Goal: Task Accomplishment & Management: Manage account settings

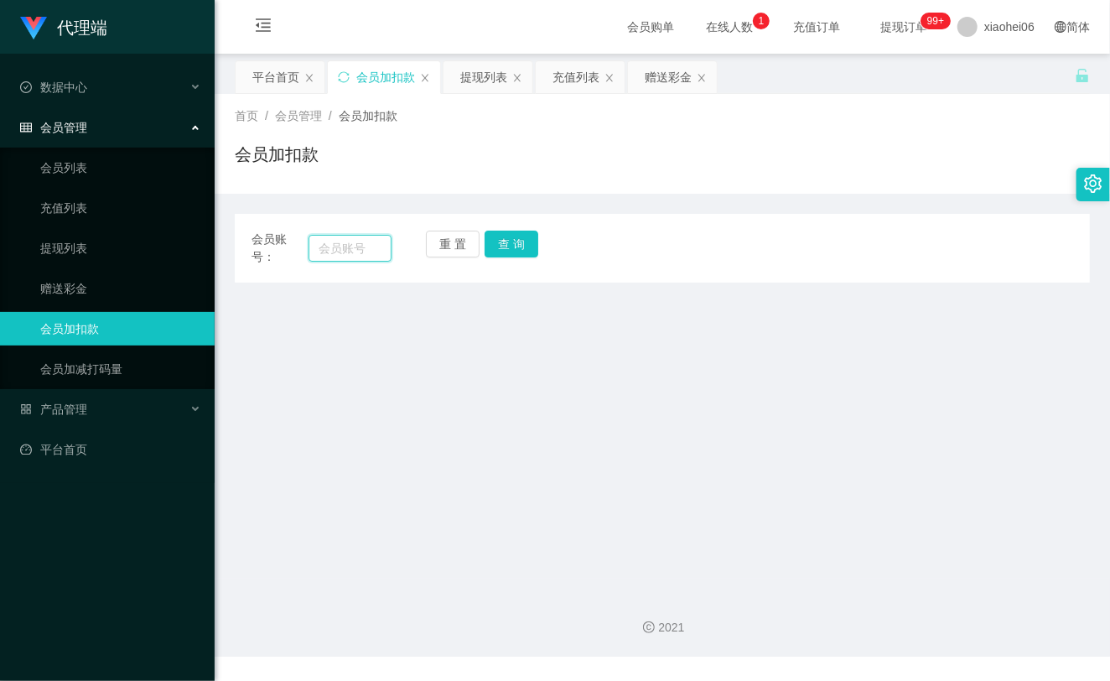
click at [341, 254] on input "text" at bounding box center [350, 248] width 83 height 27
paste input "81018062"
type input "81018062"
click at [533, 232] on button "查 询" at bounding box center [512, 244] width 54 height 27
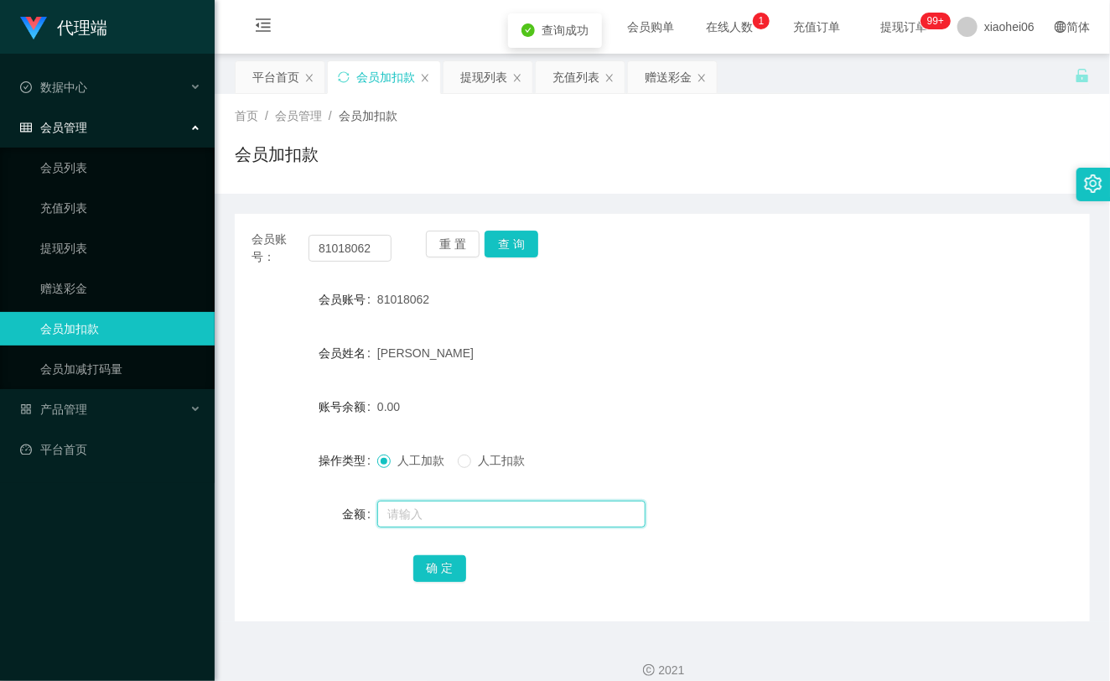
click at [463, 517] on input "text" at bounding box center [511, 514] width 268 height 27
type input "300"
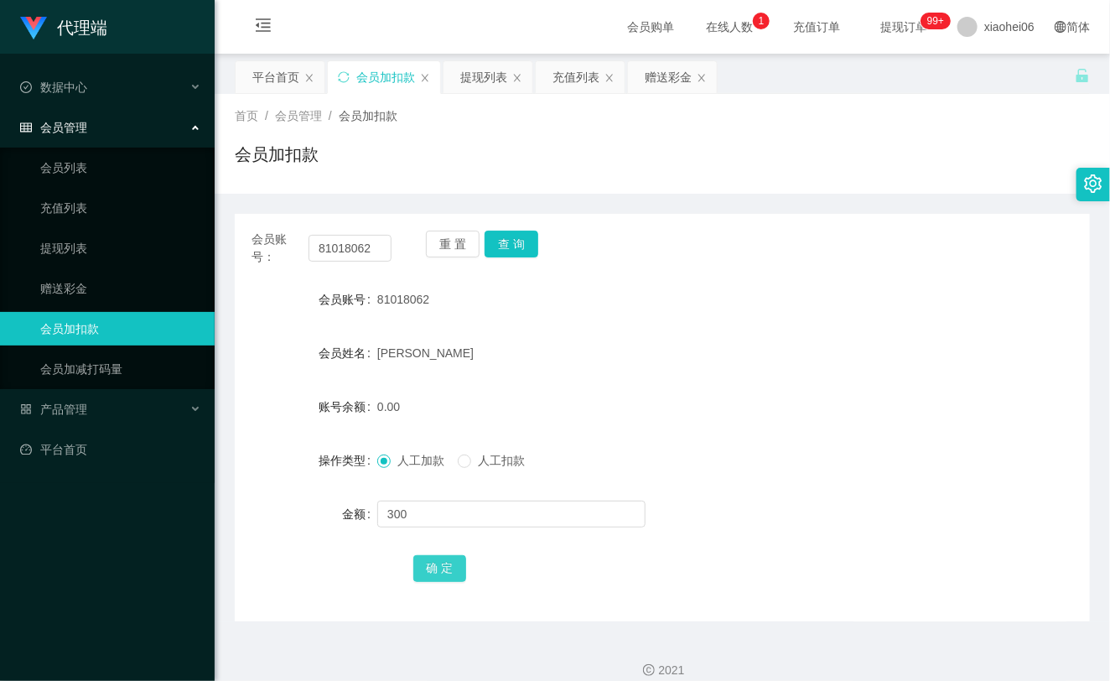
click at [437, 560] on button "确 定" at bounding box center [440, 568] width 54 height 27
click at [555, 379] on form "会员账号 81018062 会员姓名 Roger 账号余额 300.00 操作类型 人工加款 人工扣款 金额 确 定" at bounding box center [662, 434] width 855 height 302
click at [77, 252] on link "提现列表" at bounding box center [120, 248] width 161 height 34
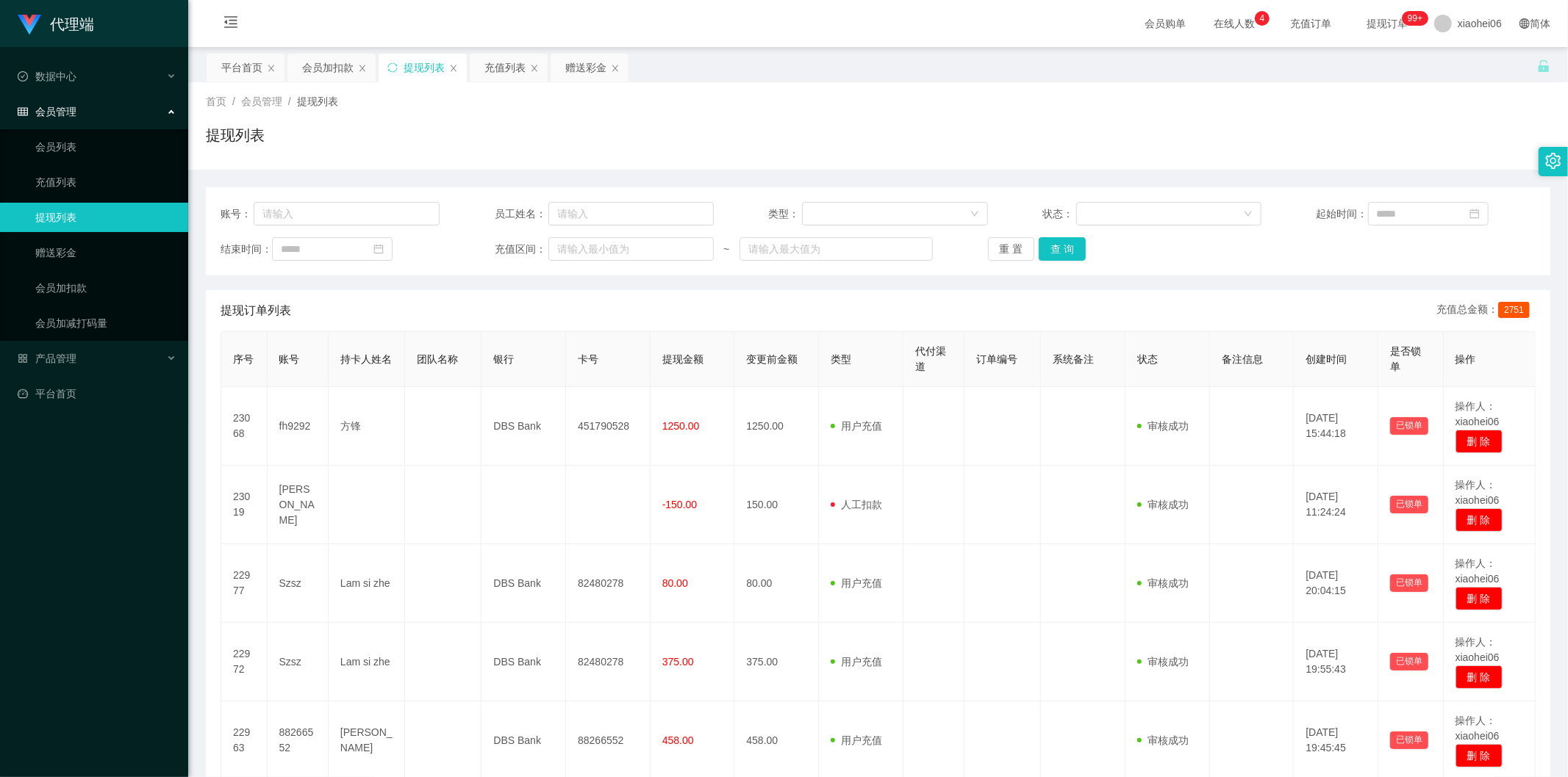
click at [972, 56] on div "平台首页 会员加扣款 提现列表 充值列表 赠送彩金" at bounding box center [871, 78] width 1331 height 51
click at [972, 98] on div "首页 / 会员管理 / 提现列表 /" at bounding box center [878, 102] width 1345 height 16
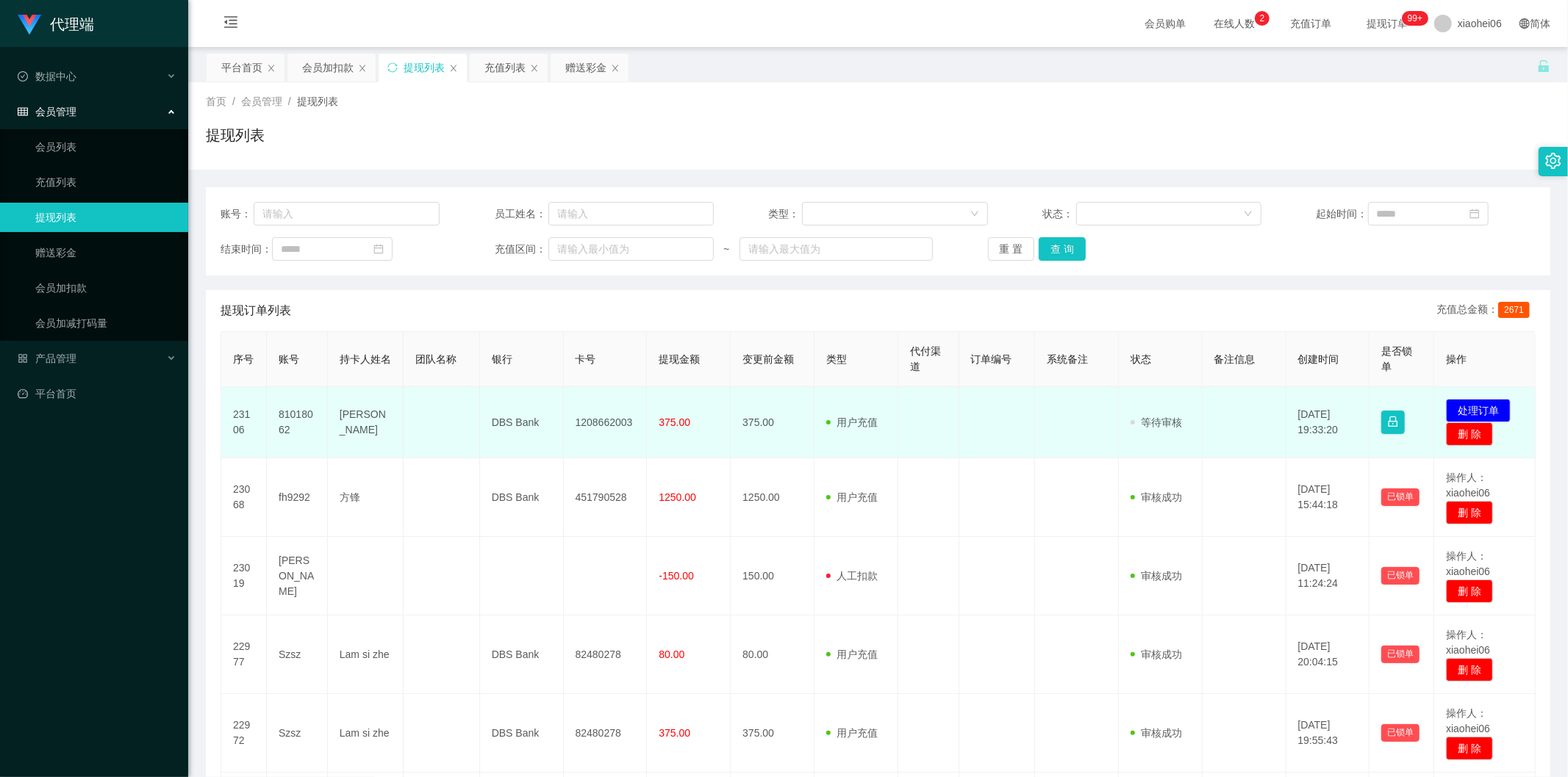
click at [288, 415] on td "81018062" at bounding box center [297, 422] width 61 height 71
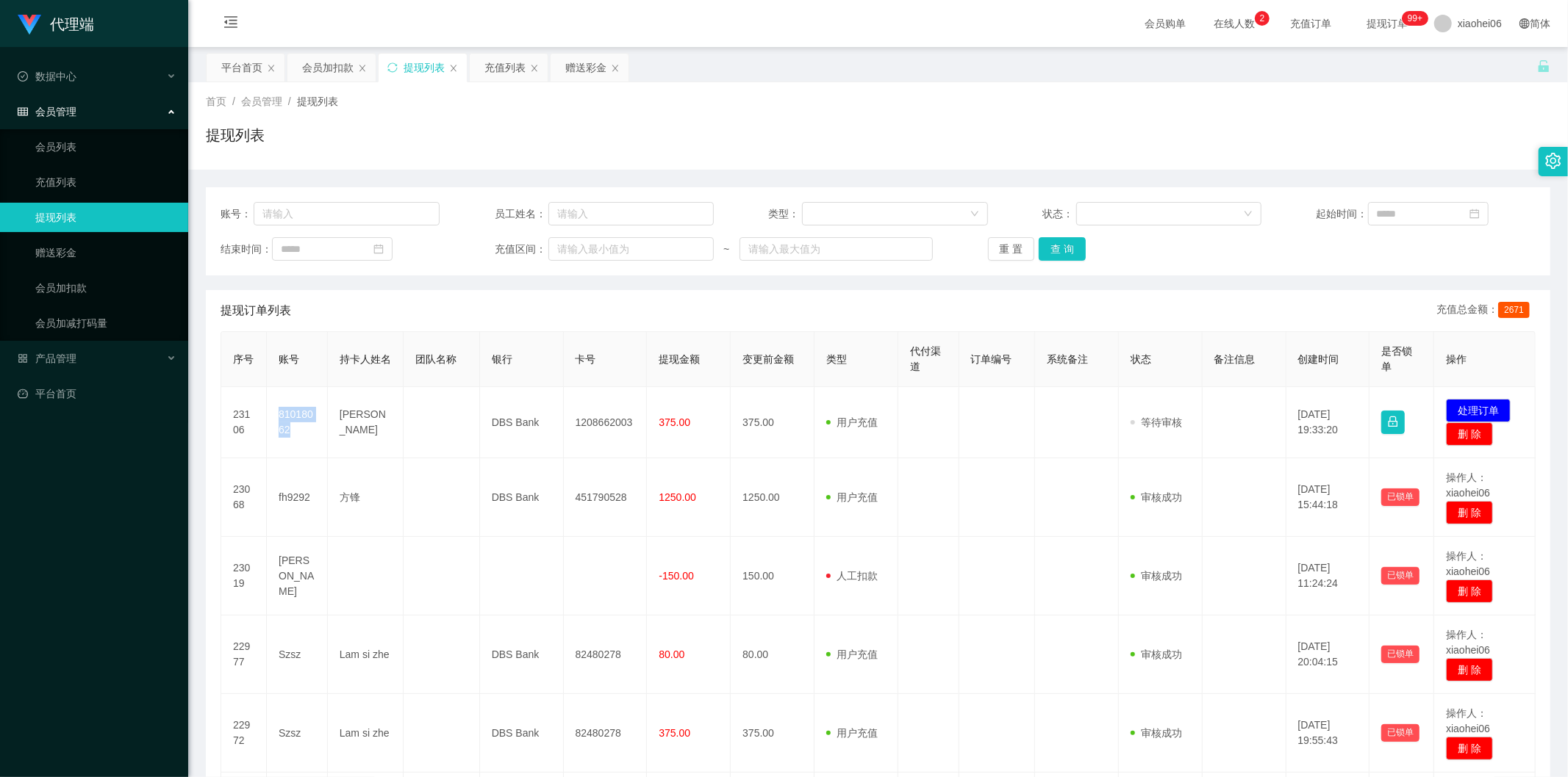
copy td "81018062"
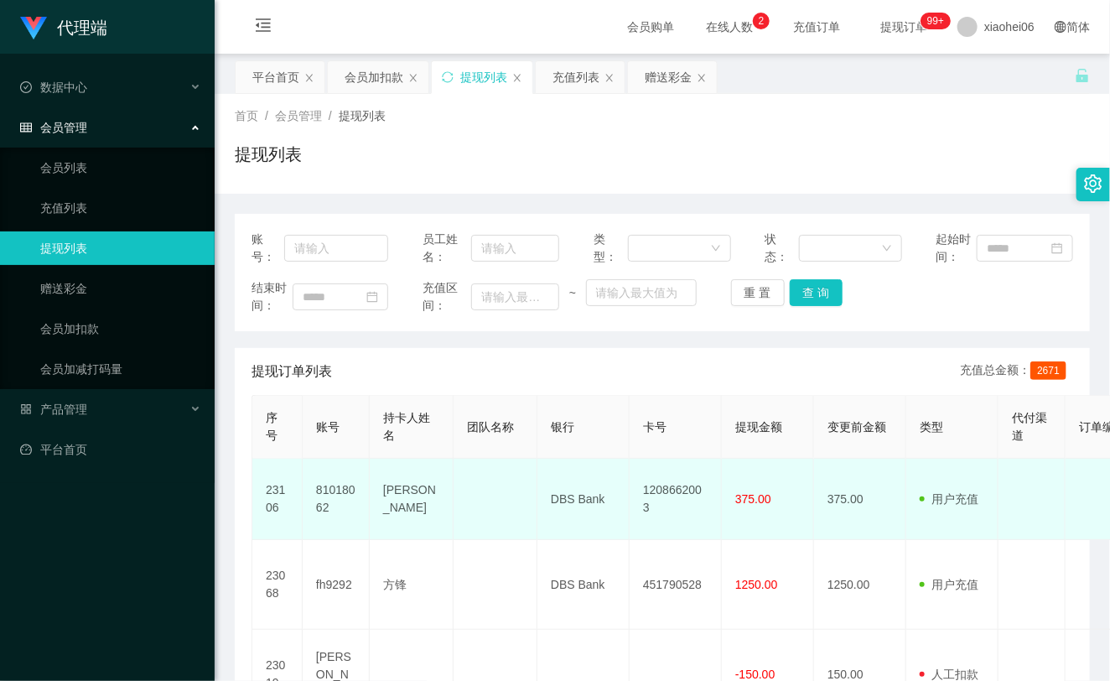
click at [657, 517] on td "1208662003" at bounding box center [676, 499] width 92 height 81
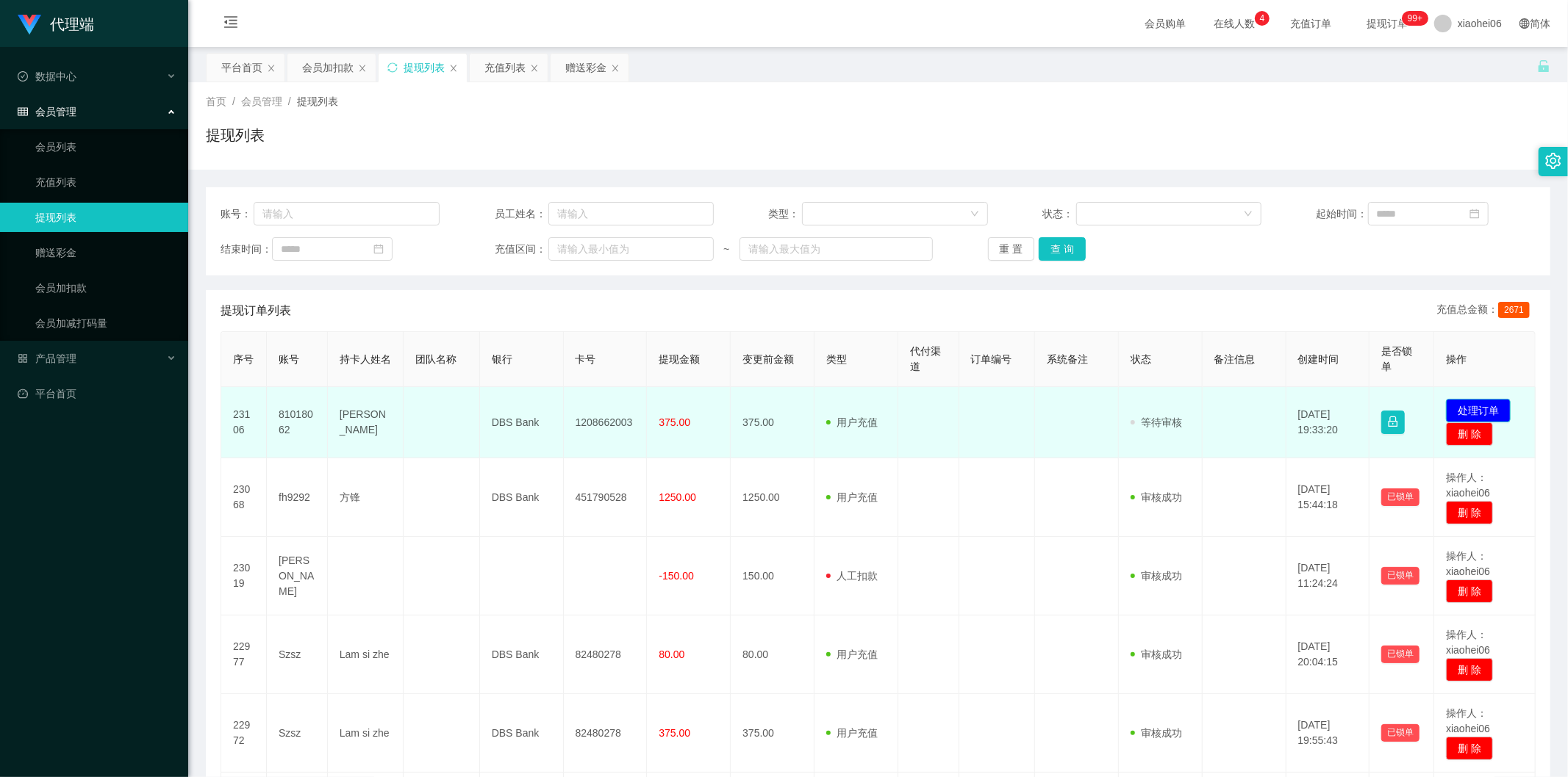
click at [1465, 405] on button "处理订单" at bounding box center [1478, 410] width 65 height 24
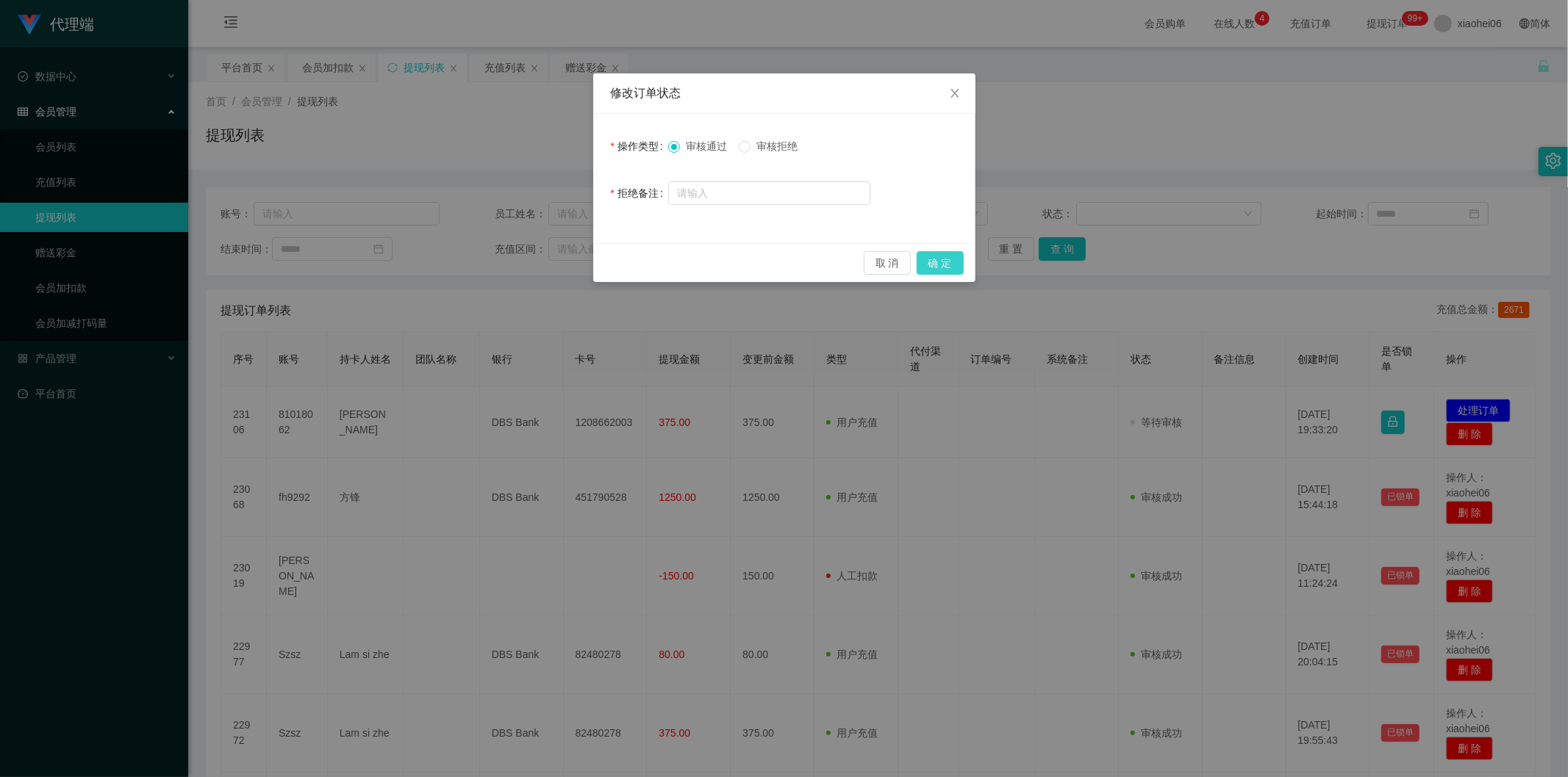
click at [934, 263] on button "确 定" at bounding box center [940, 263] width 47 height 24
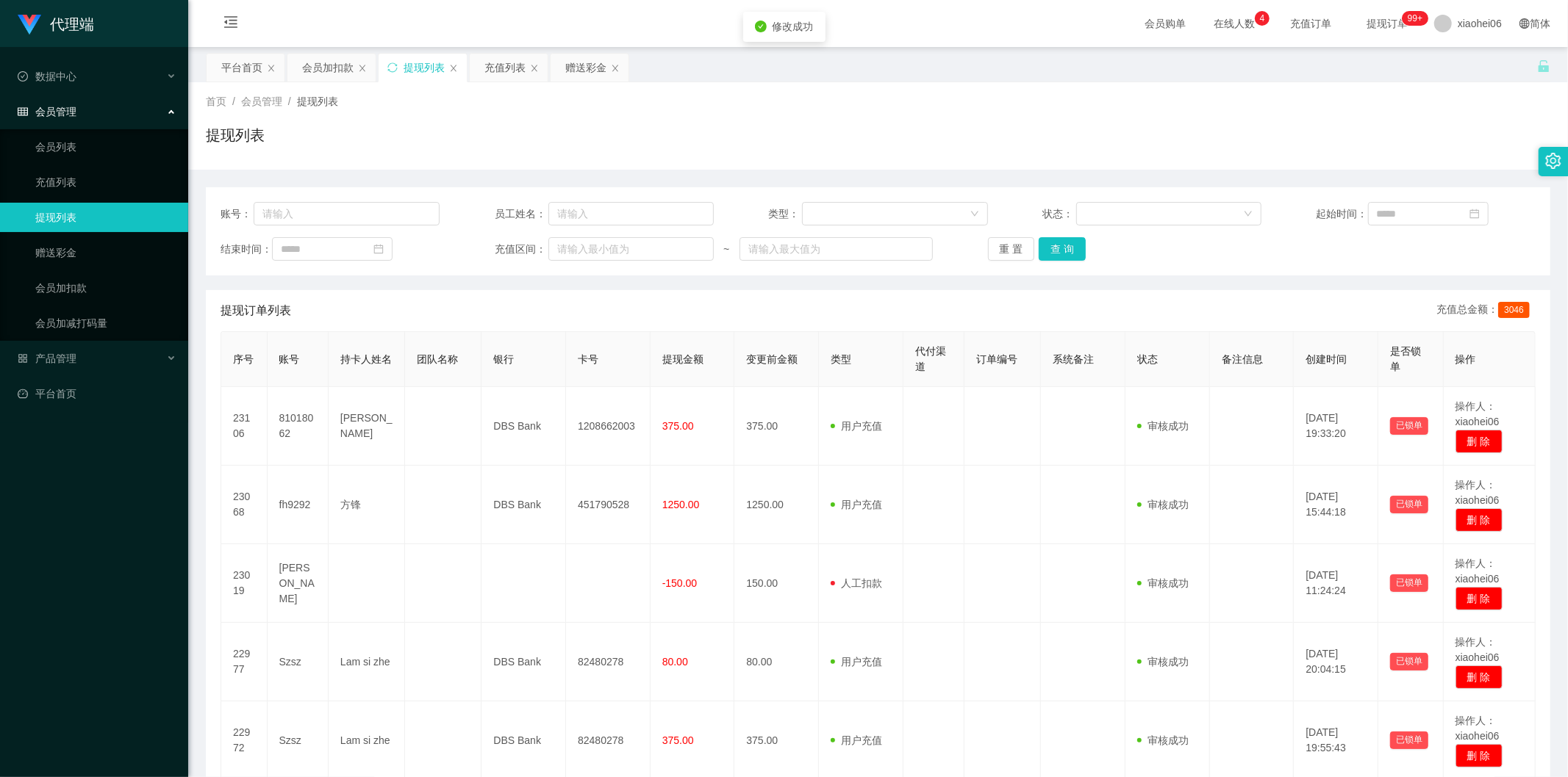
click at [952, 394] on td at bounding box center [934, 427] width 61 height 79
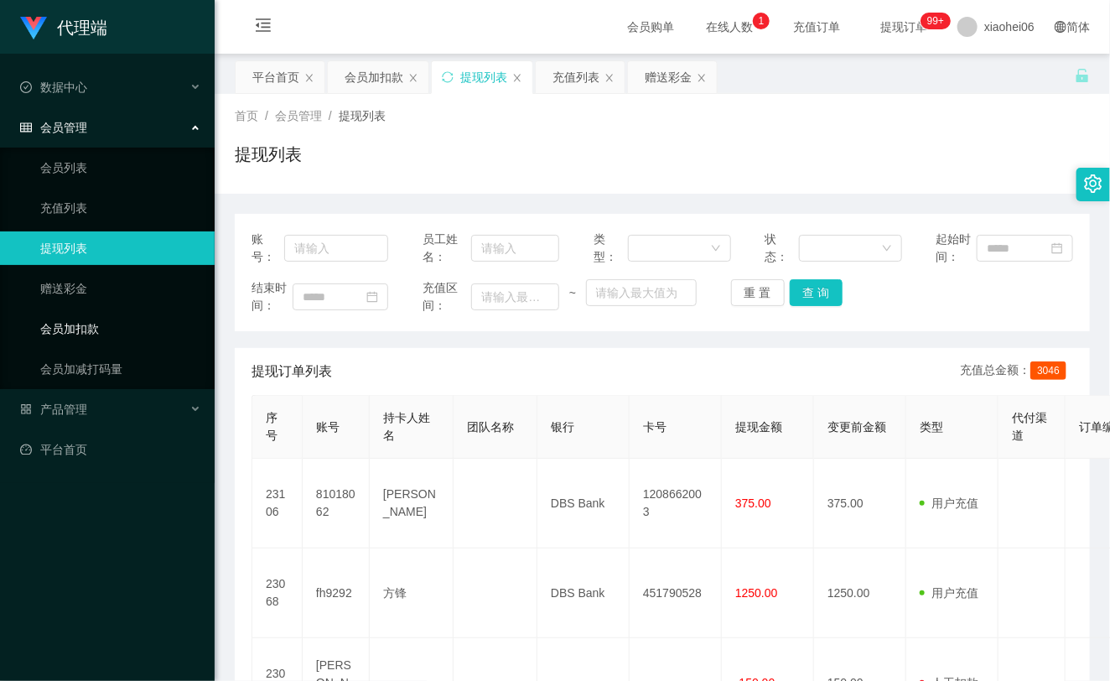
click at [101, 319] on link "会员加扣款" at bounding box center [120, 329] width 161 height 34
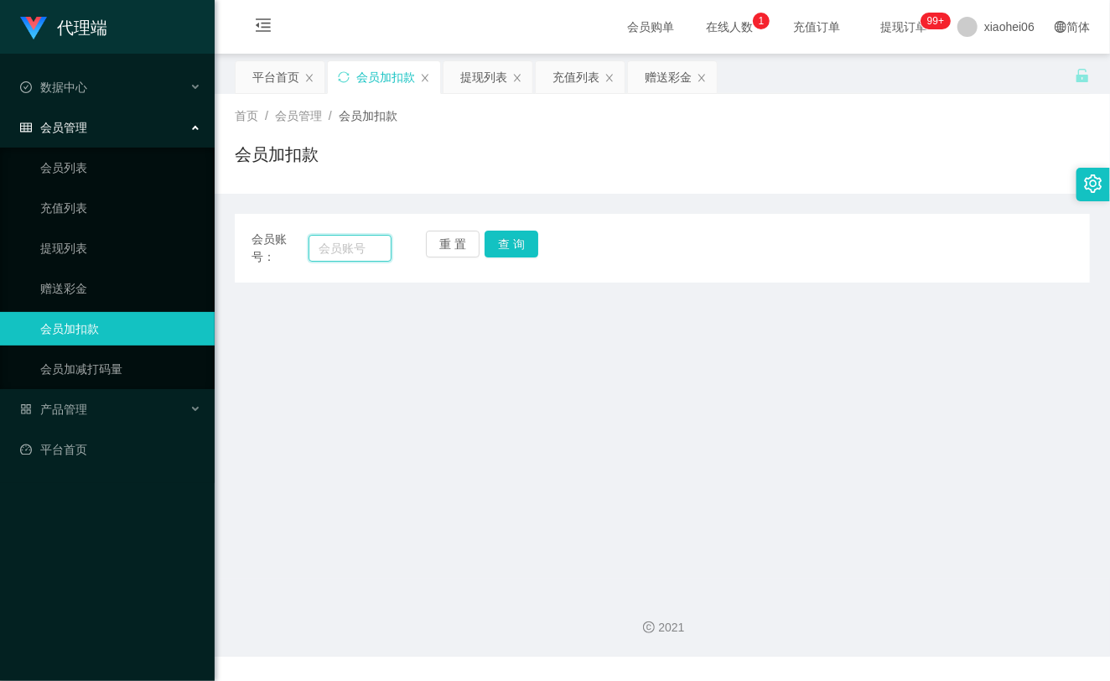
click at [319, 250] on input "text" at bounding box center [350, 248] width 83 height 27
paste input "81018062"
type input "81018062"
click at [522, 240] on button "查 询" at bounding box center [512, 244] width 54 height 27
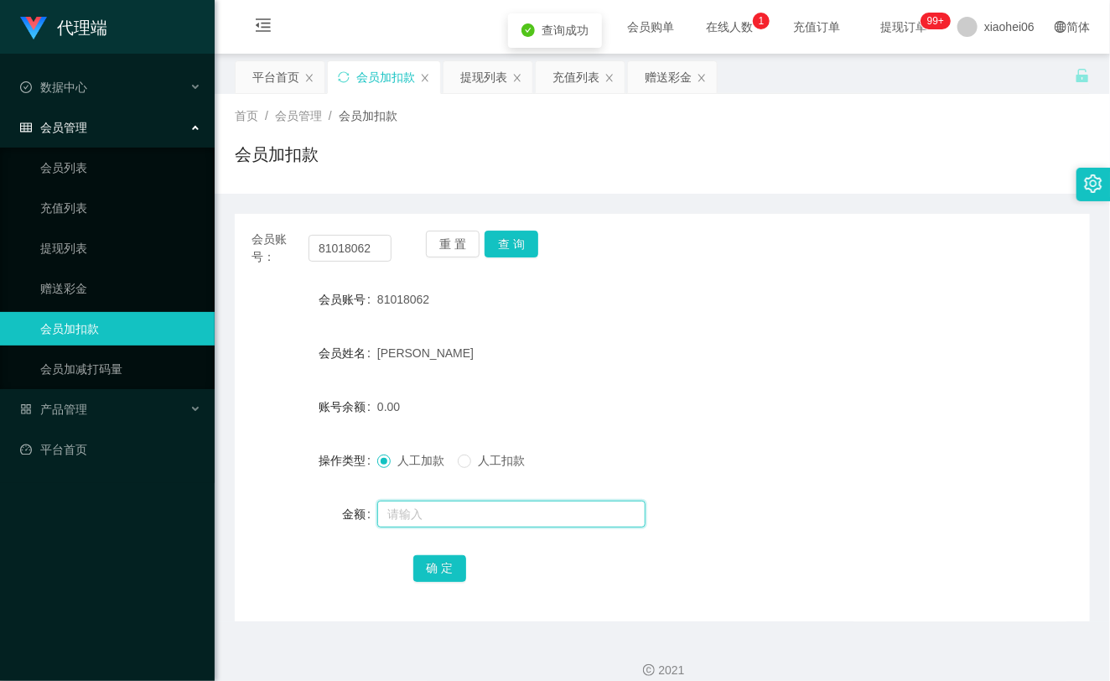
click at [401, 514] on input "text" at bounding box center [511, 514] width 268 height 27
type input "96"
click at [422, 572] on button "确 定" at bounding box center [440, 568] width 54 height 27
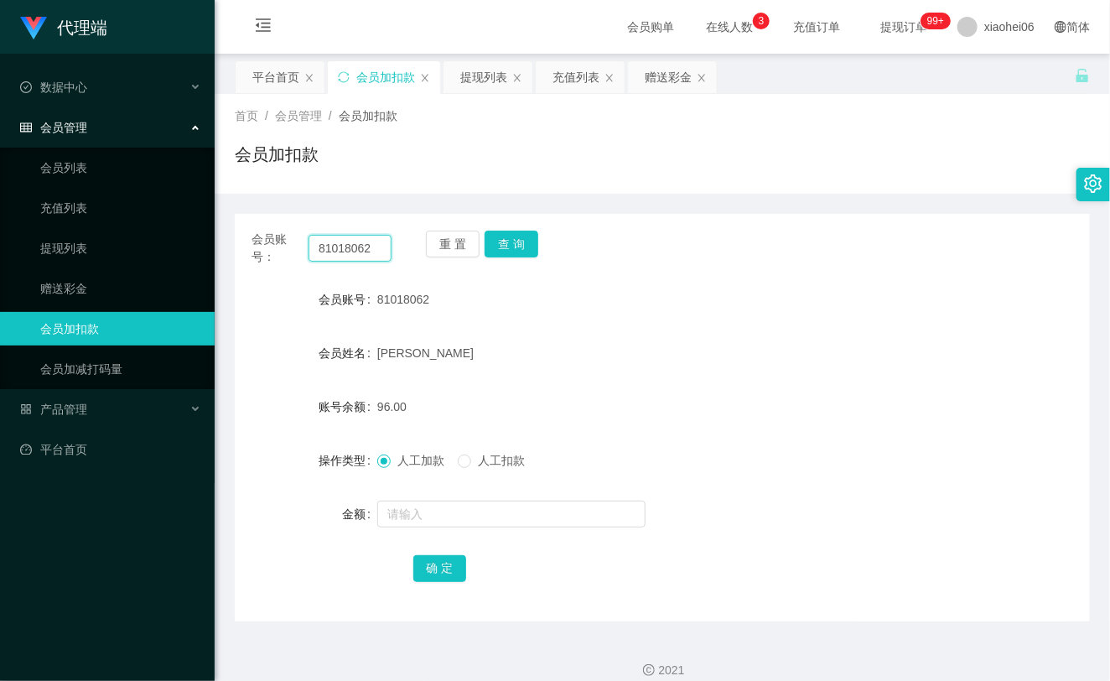
click at [350, 247] on input "81018062" at bounding box center [350, 248] width 83 height 27
click at [513, 244] on button "查 询" at bounding box center [512, 244] width 54 height 27
click at [124, 231] on link "提现列表" at bounding box center [120, 248] width 161 height 34
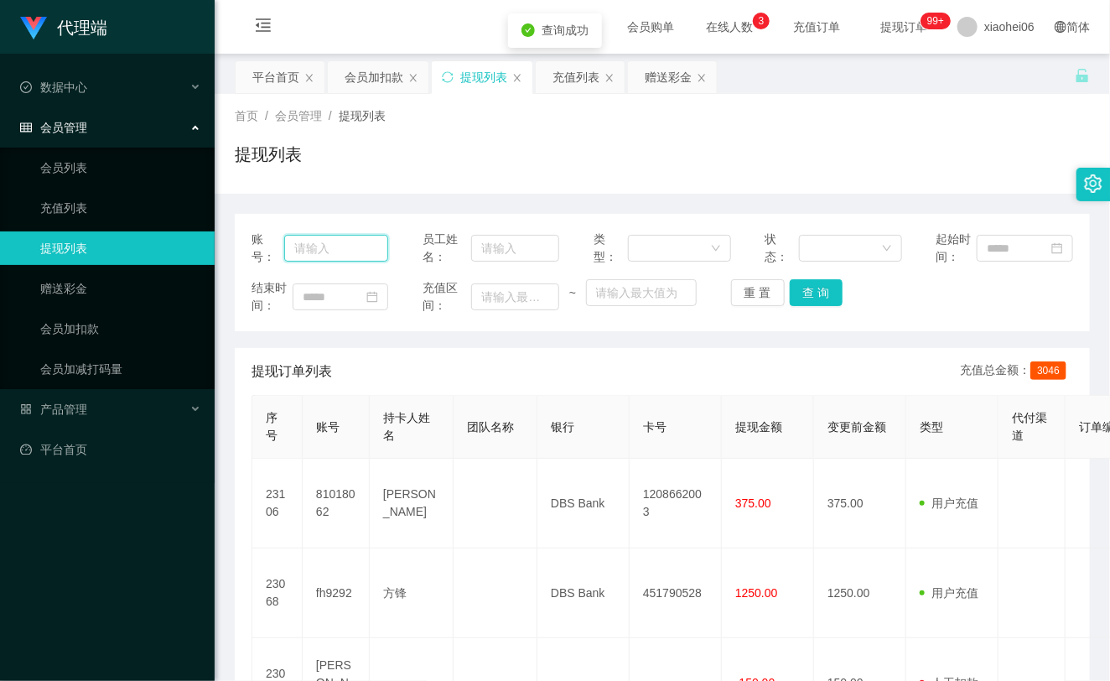
drag, startPoint x: 328, startPoint y: 248, endPoint x: 363, endPoint y: 246, distance: 35.3
click at [328, 248] on input "text" at bounding box center [336, 248] width 104 height 27
paste input "81018062"
type input "81018062"
click at [808, 297] on button "查 询" at bounding box center [817, 292] width 54 height 27
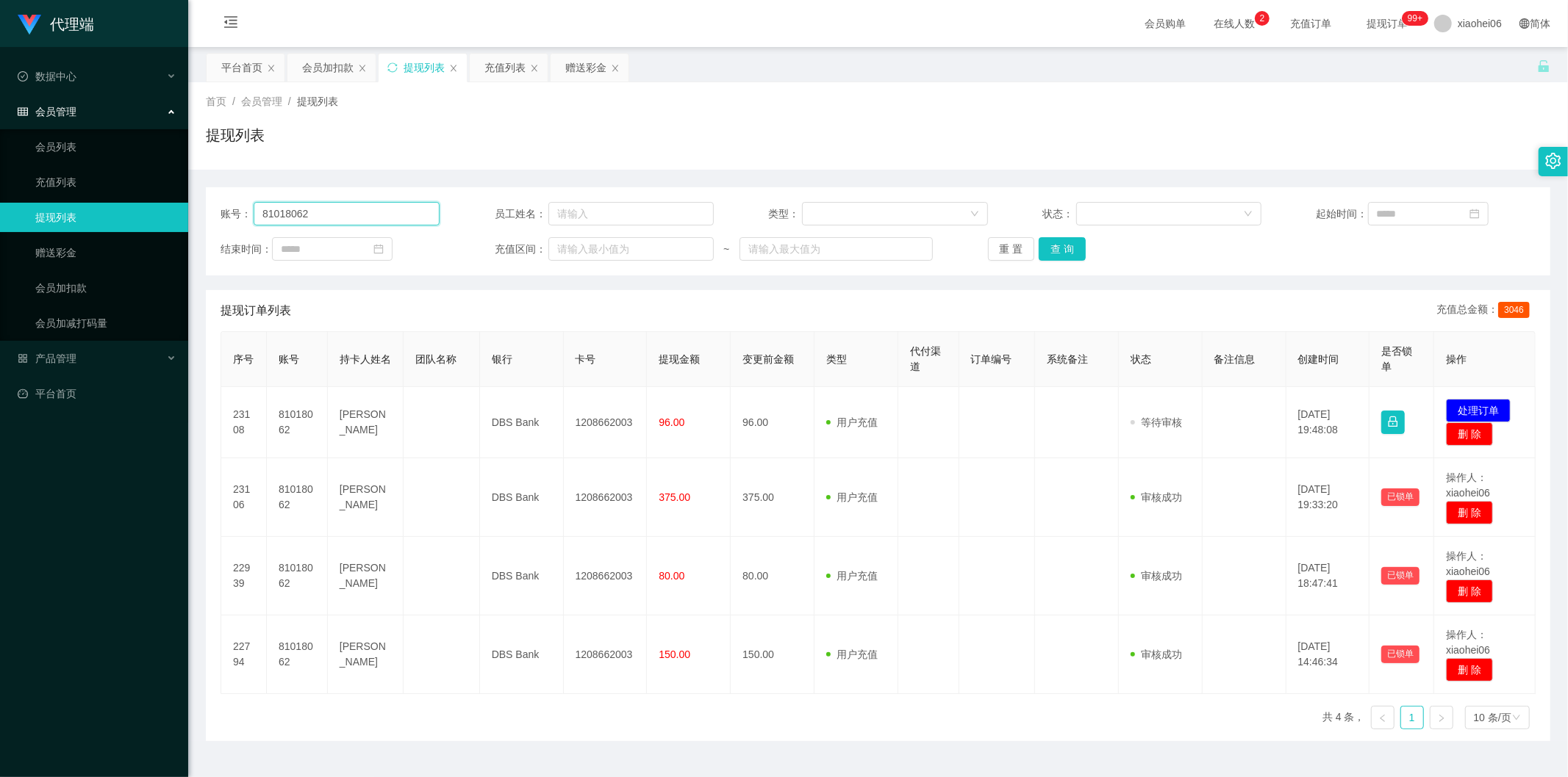
click at [345, 213] on input "81018062" at bounding box center [346, 214] width 186 height 24
type input "81018062"
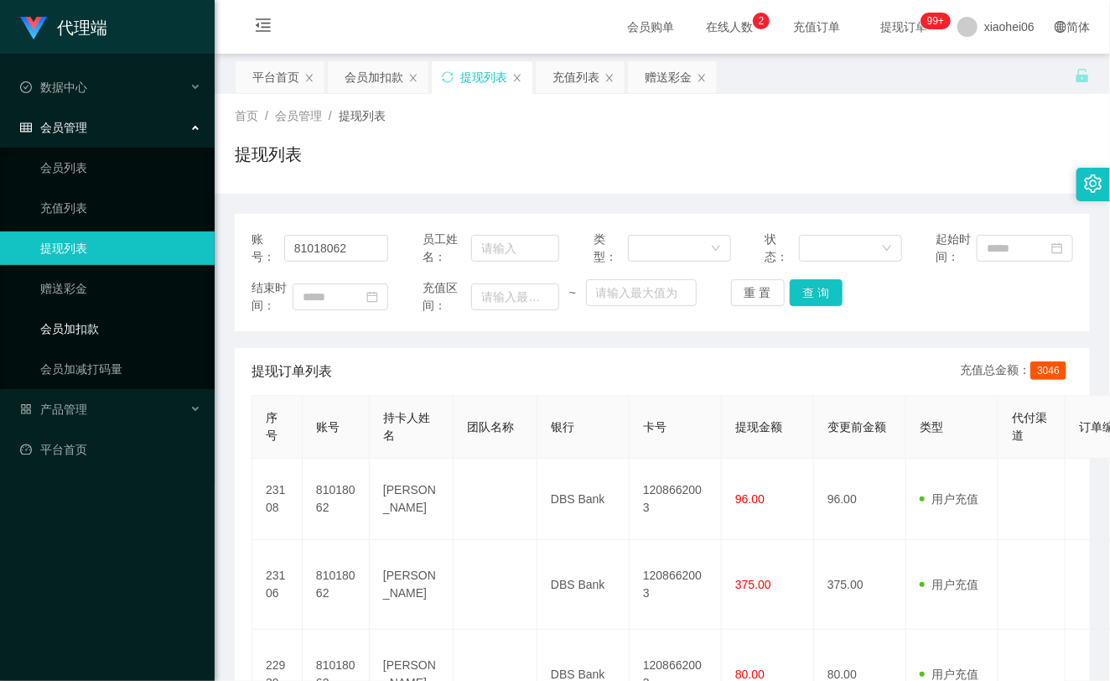
drag, startPoint x: 121, startPoint y: 335, endPoint x: 130, endPoint y: 335, distance: 9.2
click at [121, 335] on link "会员加扣款" at bounding box center [120, 329] width 161 height 34
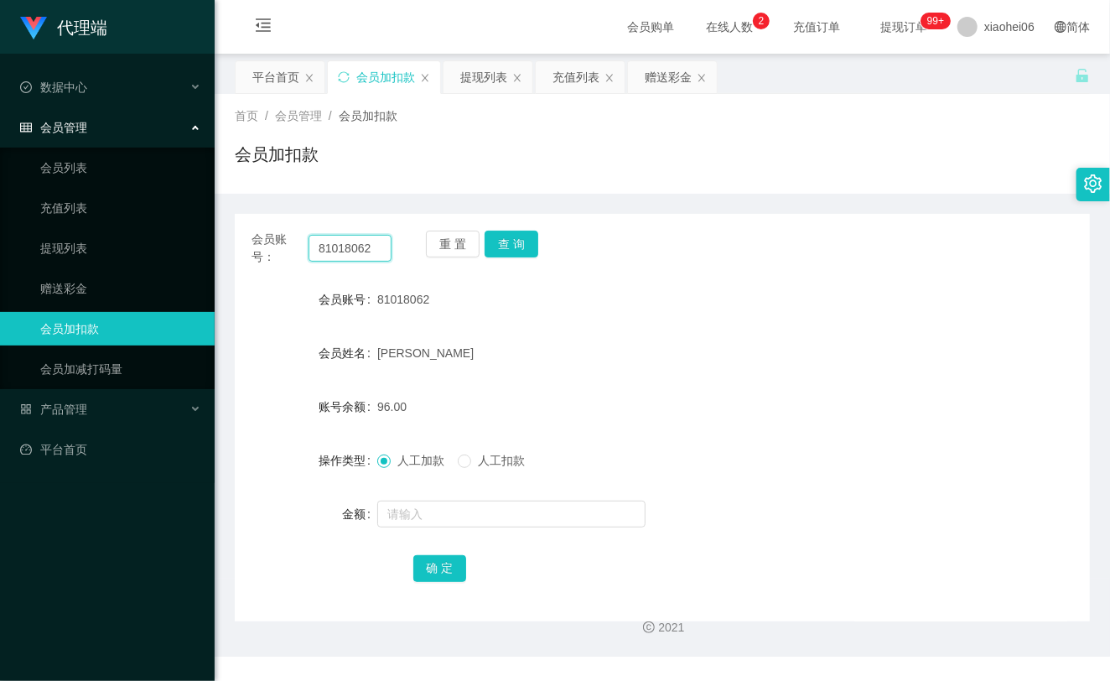
click at [369, 249] on input "81018062" at bounding box center [350, 248] width 83 height 27
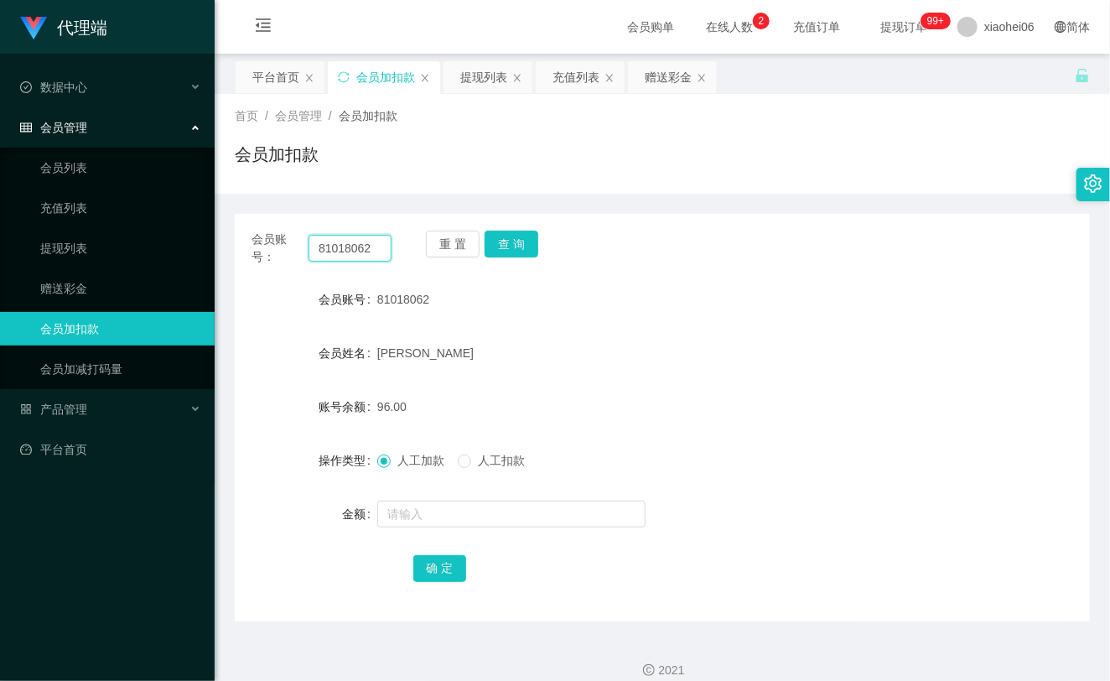
click at [369, 249] on input "81018062" at bounding box center [350, 248] width 83 height 27
click at [512, 247] on button "查 询" at bounding box center [512, 244] width 54 height 27
click at [512, 247] on div "重 置 查 询" at bounding box center [496, 248] width 140 height 35
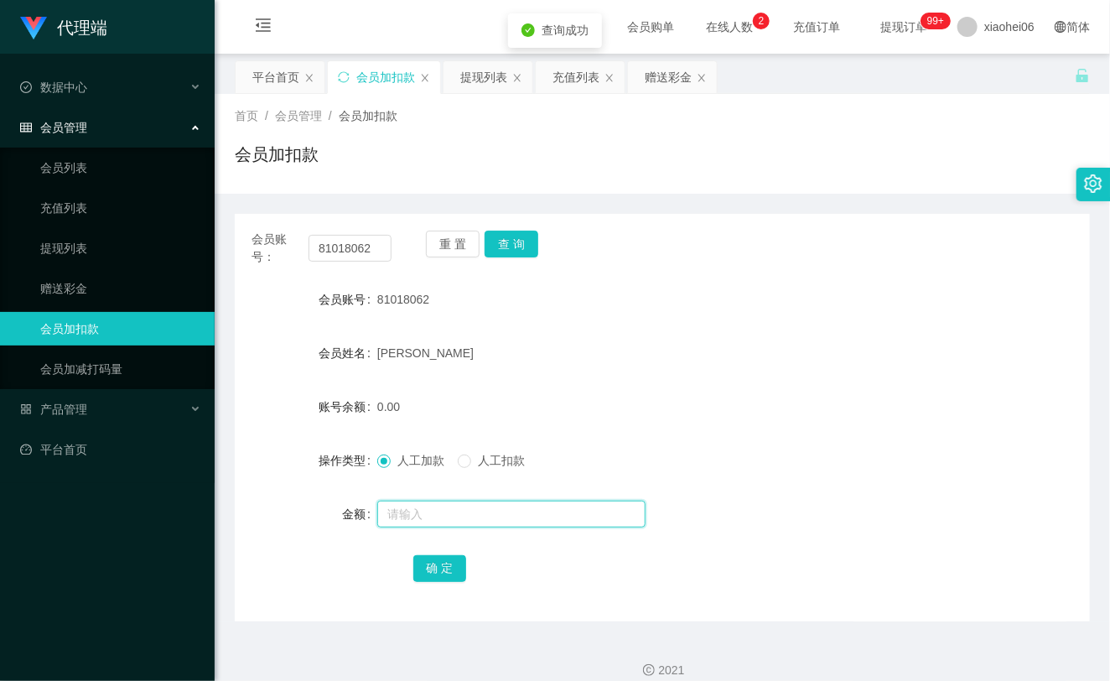
click at [464, 523] on input "text" at bounding box center [511, 514] width 268 height 27
type input "38"
drag, startPoint x: 433, startPoint y: 556, endPoint x: 442, endPoint y: 557, distance: 9.3
click at [434, 556] on button "确 定" at bounding box center [440, 568] width 54 height 27
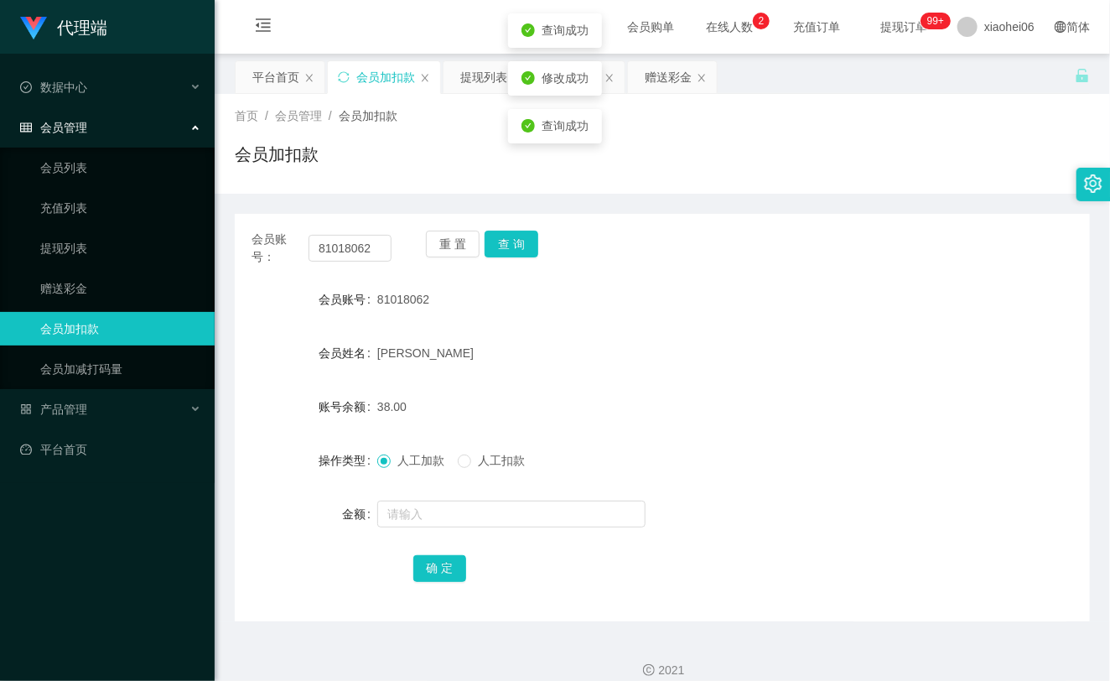
click at [640, 366] on div "[PERSON_NAME]" at bounding box center [626, 353] width 499 height 34
click at [82, 237] on link "提现列表" at bounding box center [120, 248] width 161 height 34
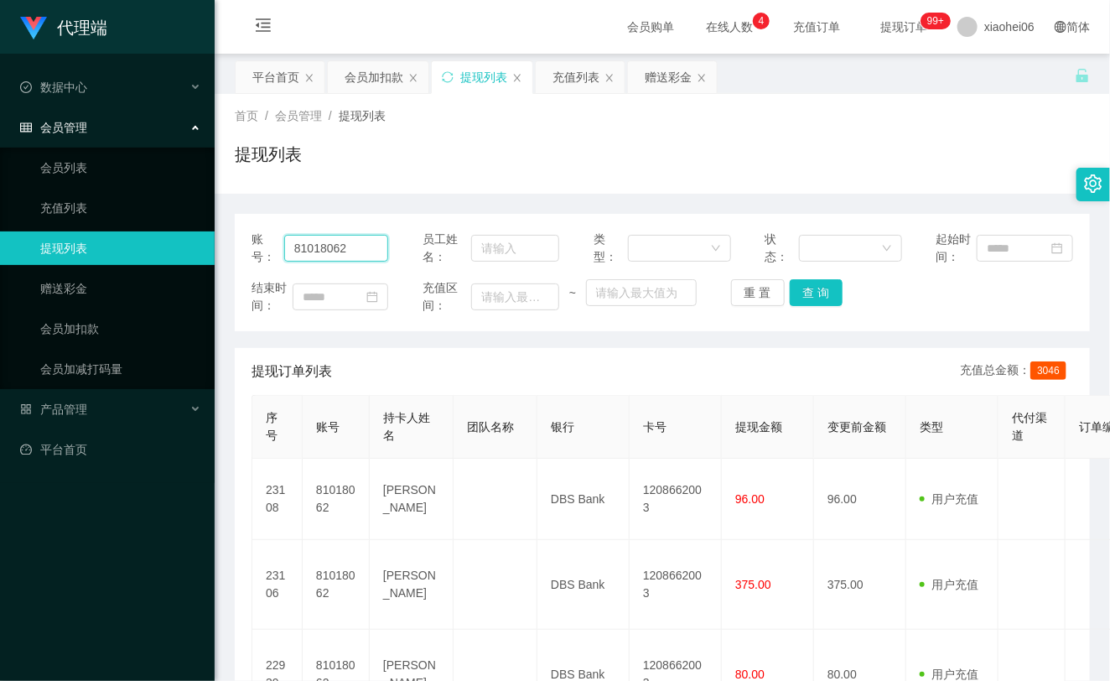
click at [356, 245] on input "81018062" at bounding box center [336, 248] width 104 height 27
paste input "fh929"
click at [818, 296] on button "查 询" at bounding box center [817, 292] width 54 height 27
click at [818, 296] on div "重 置 查 询" at bounding box center [799, 292] width 137 height 27
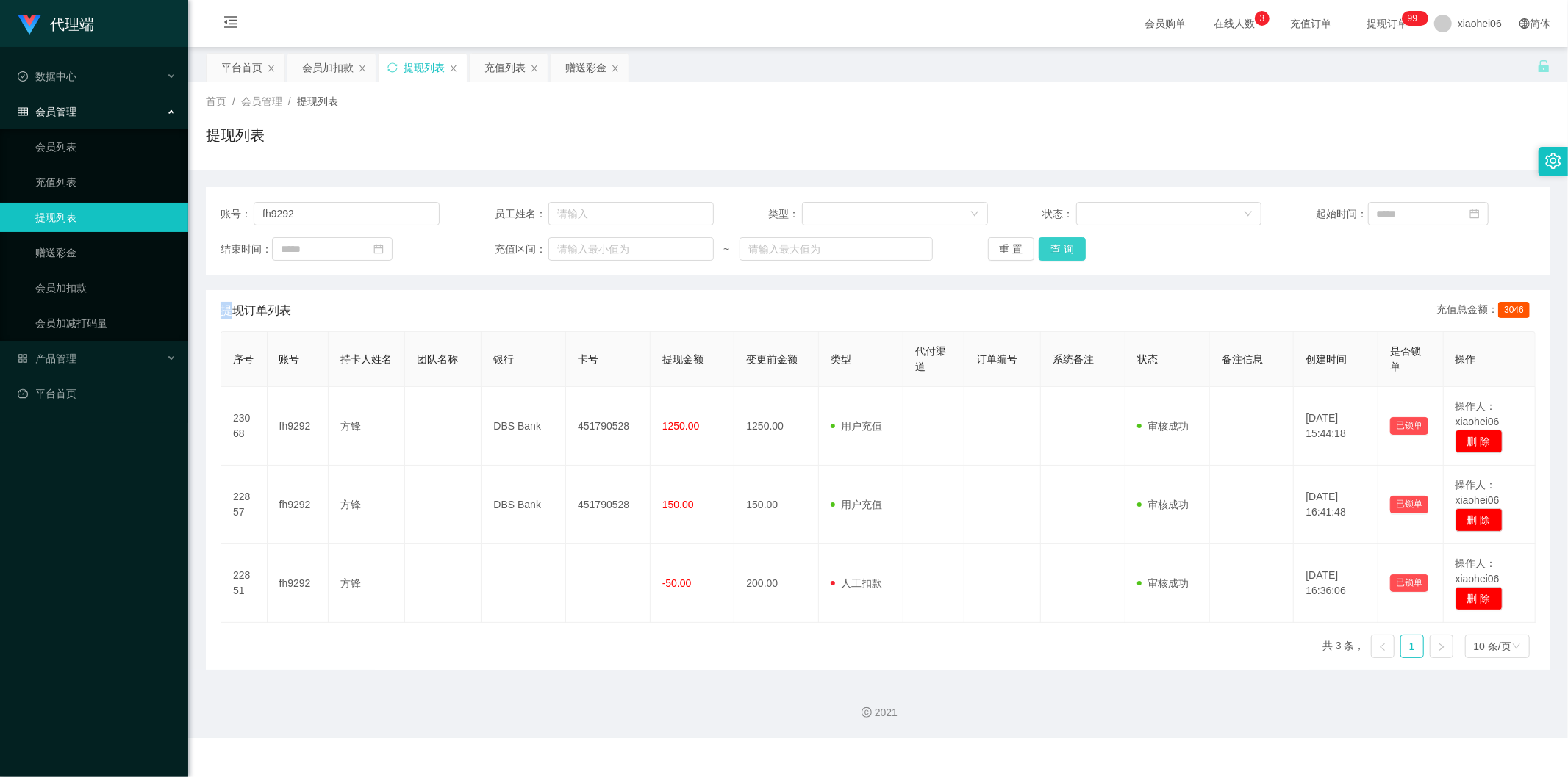
click at [1068, 241] on button "查 询" at bounding box center [1062, 249] width 47 height 24
click at [1068, 241] on div "重 置 查 询" at bounding box center [1097, 249] width 219 height 24
click at [375, 213] on input "fh9292" at bounding box center [346, 214] width 186 height 24
type input "fh9292"
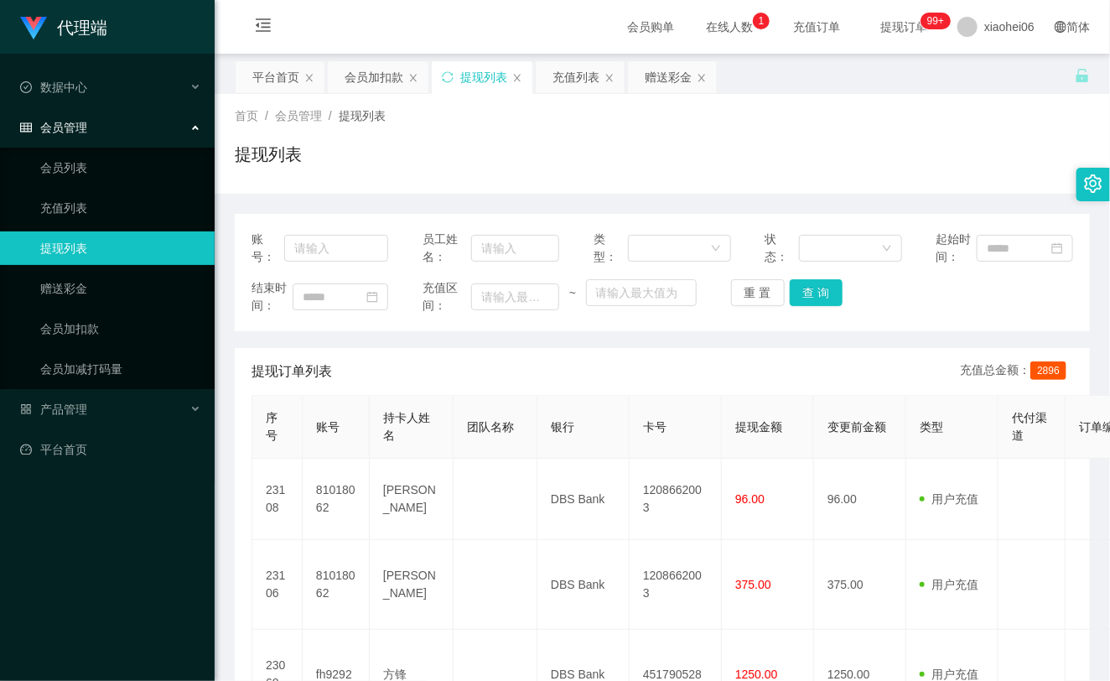
click at [335, 171] on div "提现列表" at bounding box center [662, 161] width 855 height 39
click at [92, 171] on link "会员列表" at bounding box center [120, 168] width 161 height 34
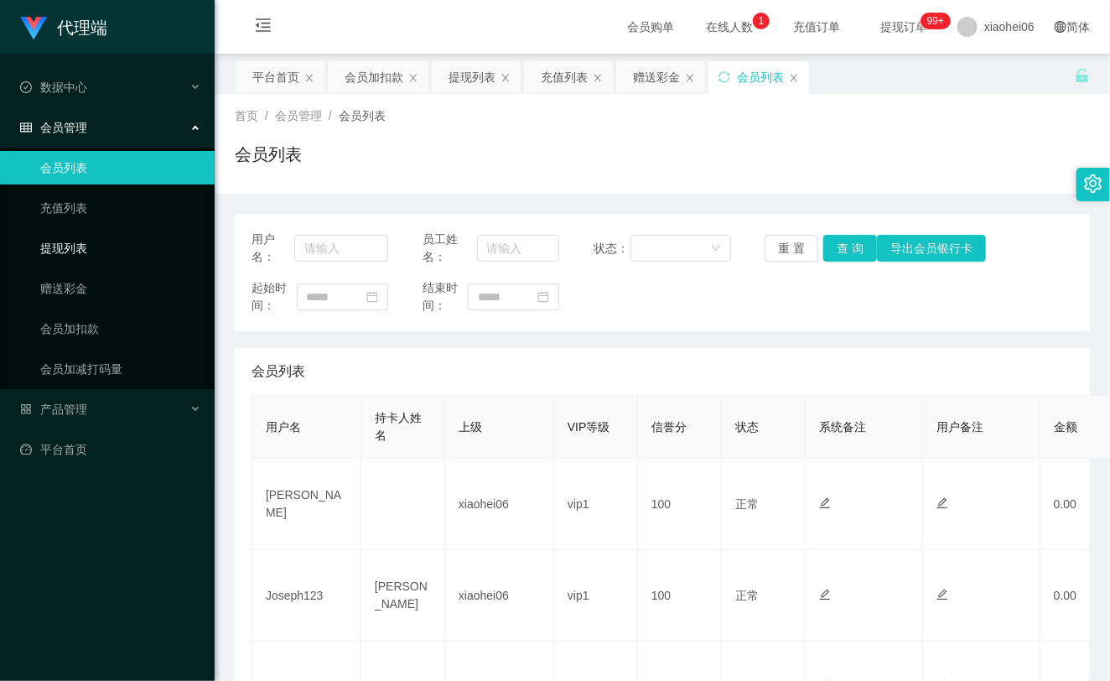
click at [76, 255] on link "提现列表" at bounding box center [120, 248] width 161 height 34
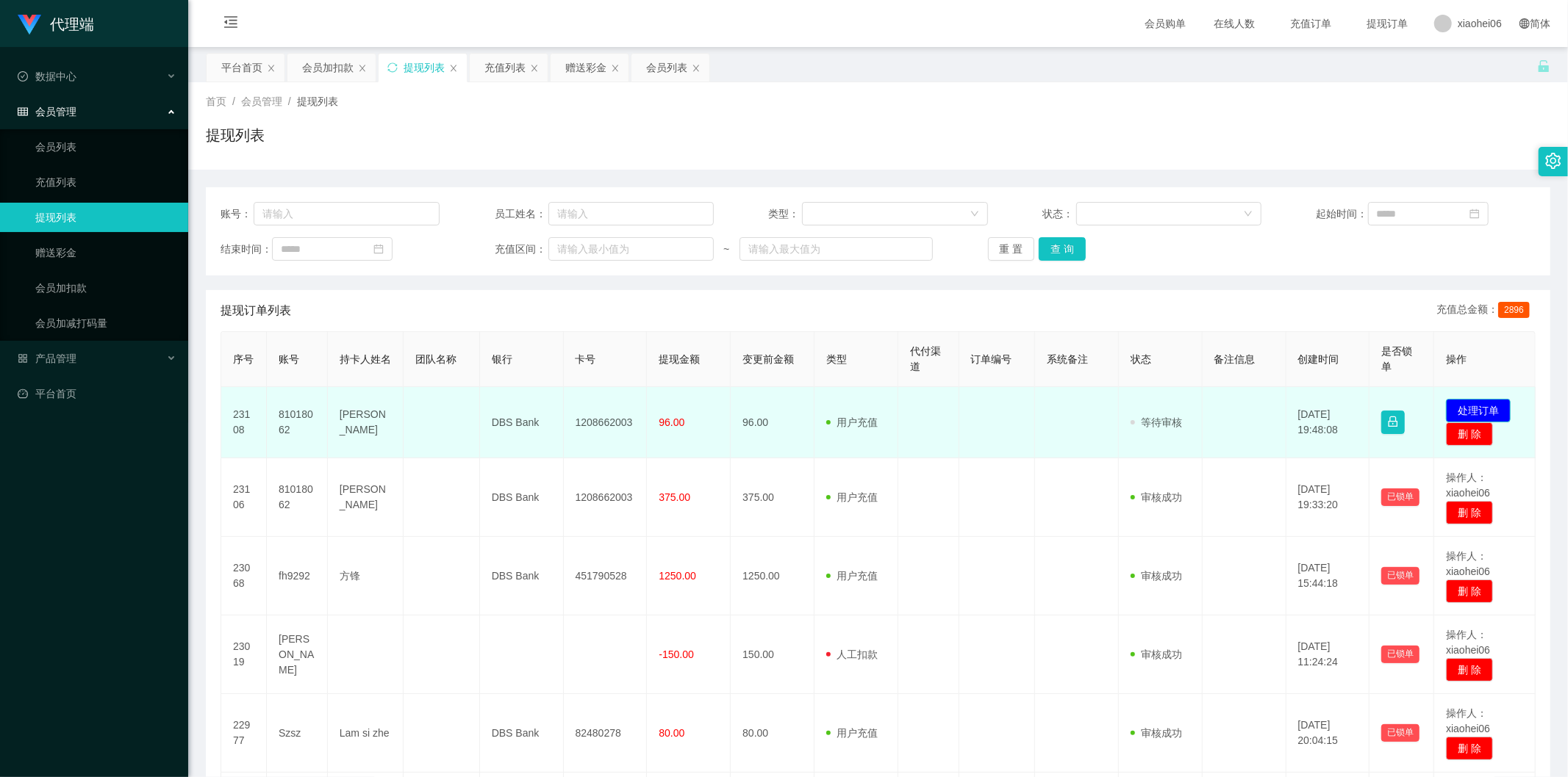
drag, startPoint x: 0, startPoint y: 0, endPoint x: 1472, endPoint y: 409, distance: 1527.8
click at [1472, 409] on button "处理订单" at bounding box center [1478, 410] width 65 height 24
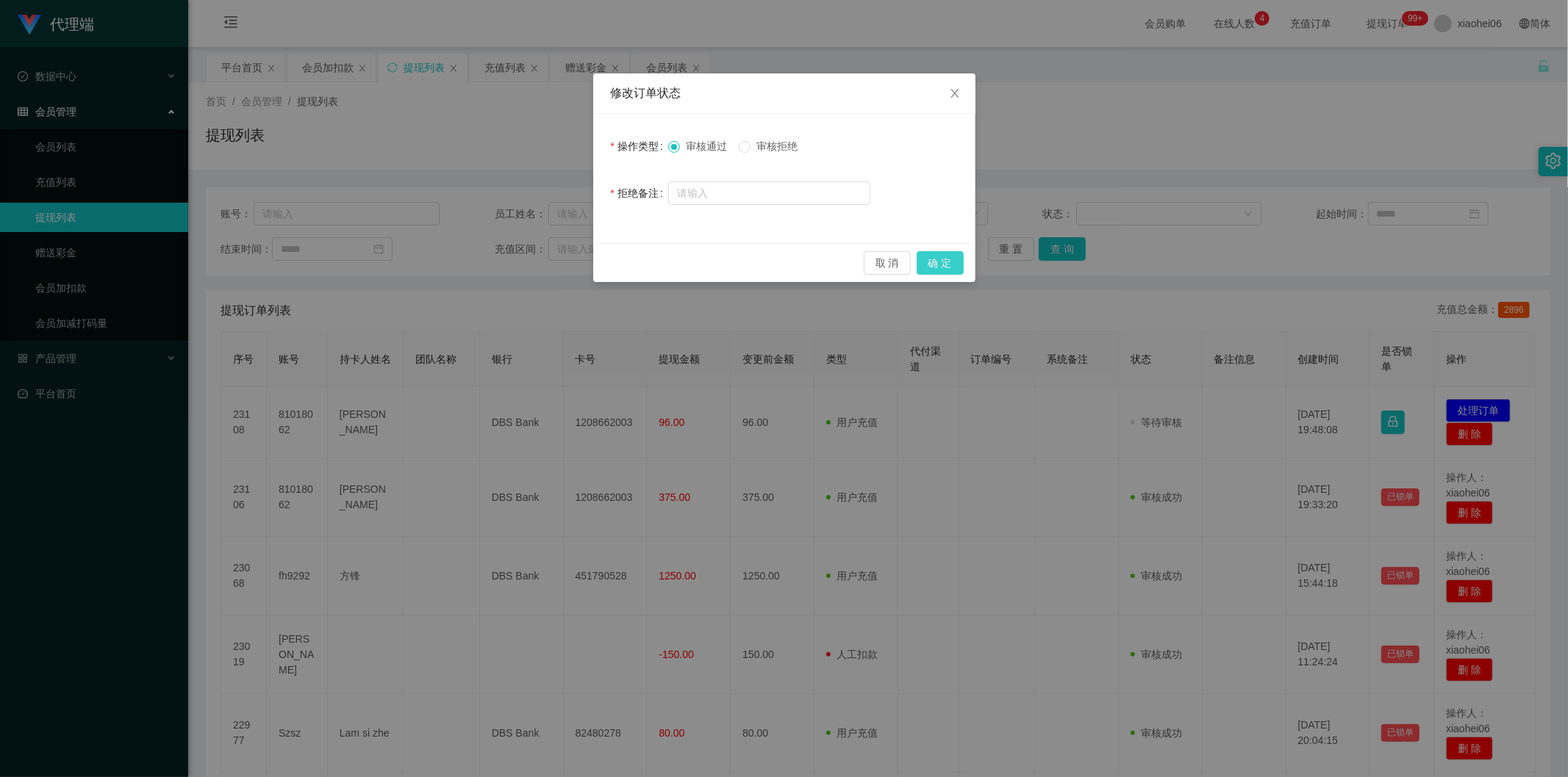
click at [944, 261] on button "确 定" at bounding box center [940, 263] width 47 height 24
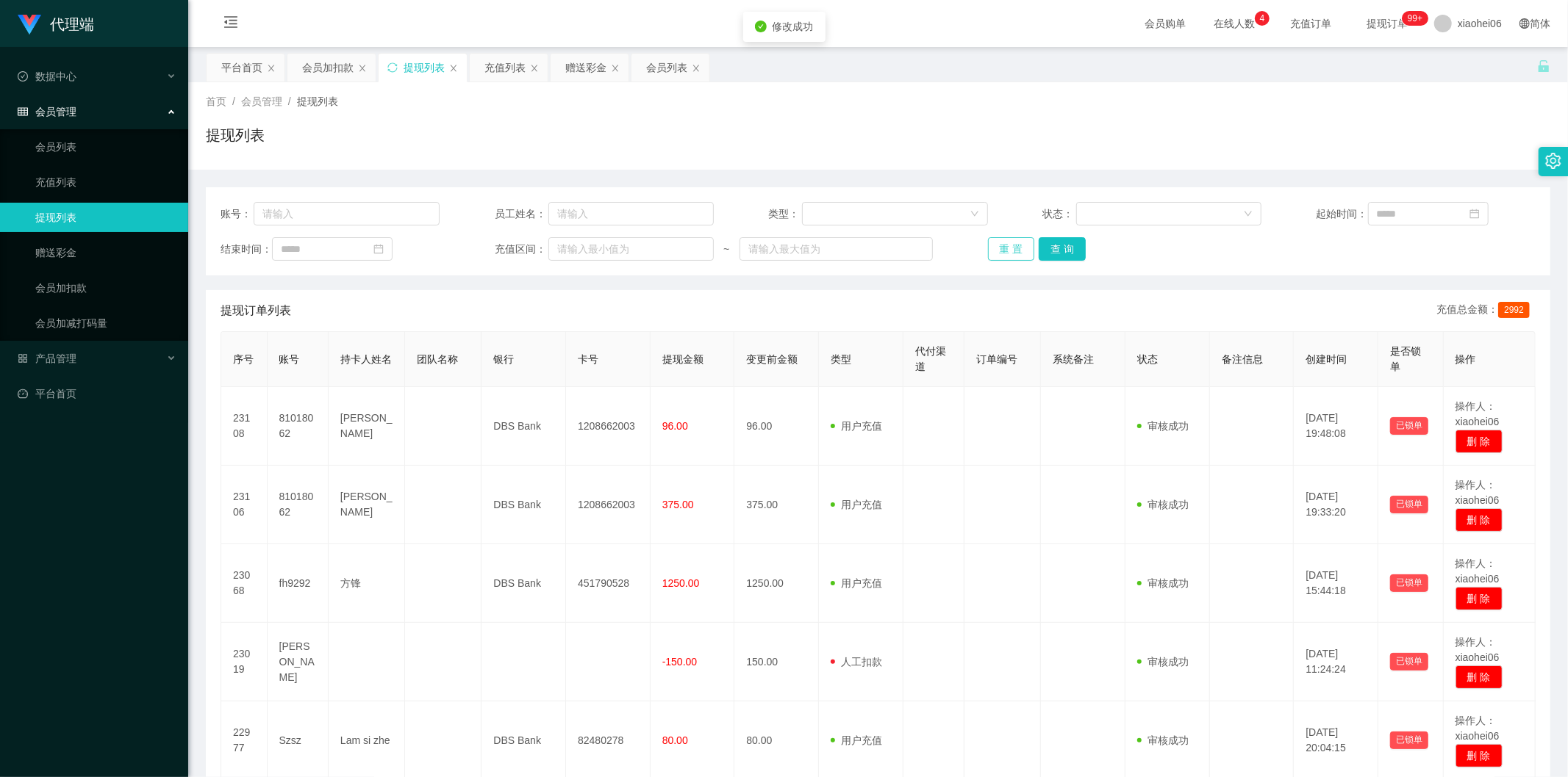
drag, startPoint x: 871, startPoint y: 472, endPoint x: 1004, endPoint y: 240, distance: 267.4
click at [875, 472] on td "用户充值 人工扣款" at bounding box center [861, 505] width 84 height 79
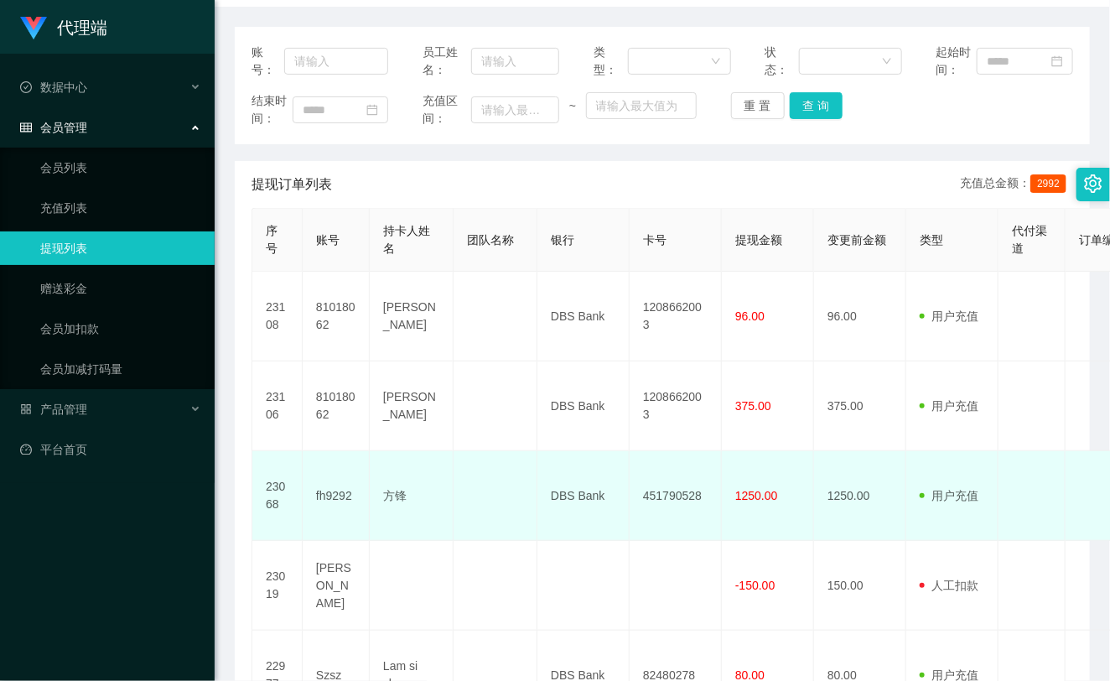
scroll to position [186, 0]
